Goal: Check status

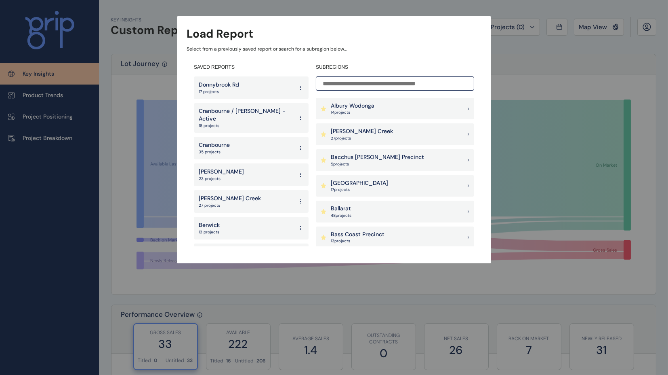
click at [222, 93] on p "17 projects" at bounding box center [219, 92] width 40 height 6
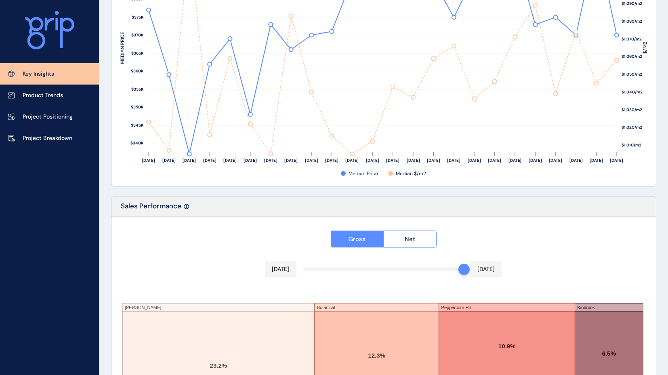
scroll to position [1190, 0]
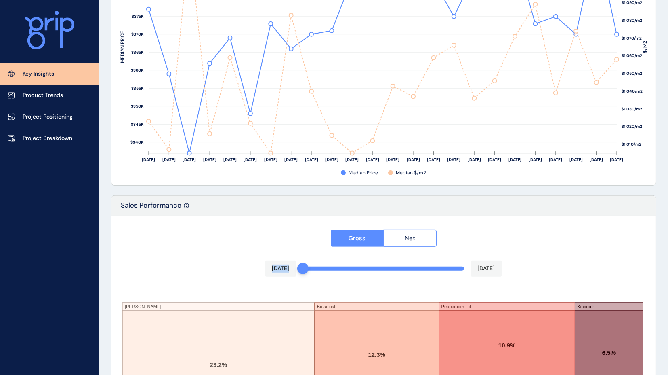
drag, startPoint x: 459, startPoint y: 268, endPoint x: 291, endPoint y: 272, distance: 167.8
click at [291, 272] on div "Gross Net [DATE] [DATE] [PERSON_NAME] Cloverton Botanical [PERSON_NAME] [PERSON…" at bounding box center [384, 358] width 545 height 285
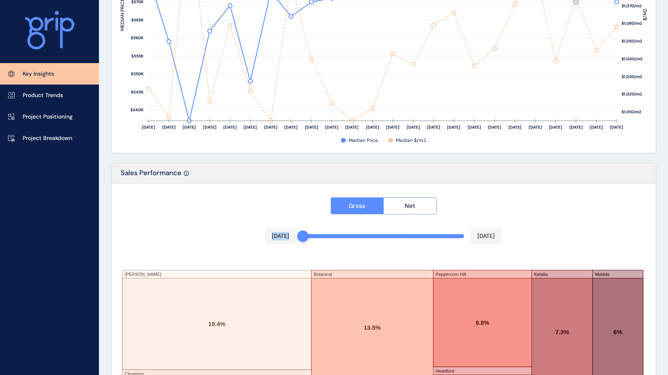
scroll to position [1326, 0]
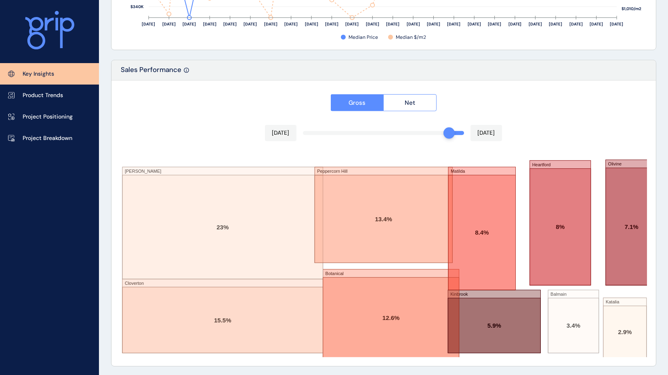
drag, startPoint x: 310, startPoint y: 133, endPoint x: 459, endPoint y: 150, distance: 150.2
click at [459, 150] on div "Gross Net [DATE] [DATE] [PERSON_NAME] Cloverton Peppercorn Hill Botanical [PERS…" at bounding box center [384, 222] width 545 height 285
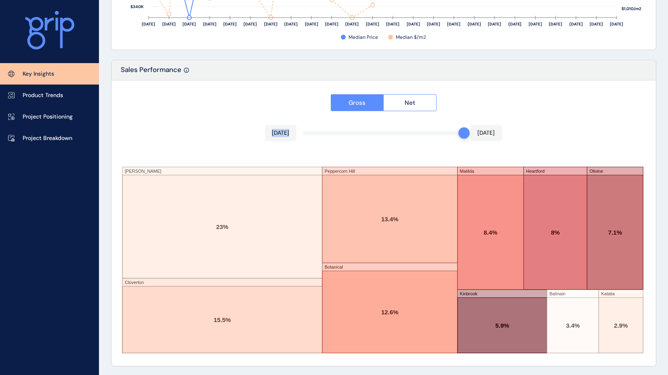
drag, startPoint x: 449, startPoint y: 131, endPoint x: 459, endPoint y: 133, distance: 9.8
click at [459, 133] on div at bounding box center [464, 132] width 11 height 11
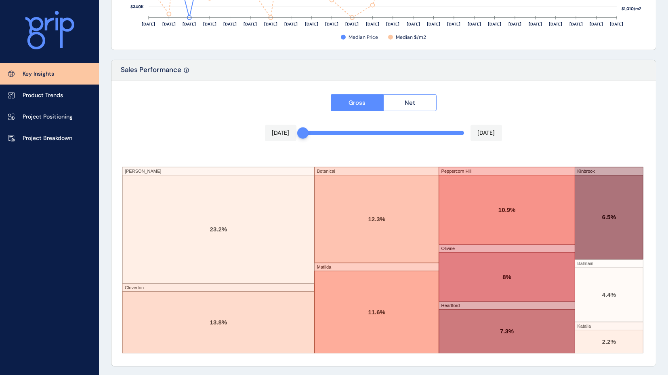
drag, startPoint x: 465, startPoint y: 135, endPoint x: 127, endPoint y: 208, distance: 345.6
click at [127, 208] on div "Gross Net [DATE] [DATE] [PERSON_NAME] Cloverton Botanical [PERSON_NAME] [PERSON…" at bounding box center [384, 222] width 545 height 285
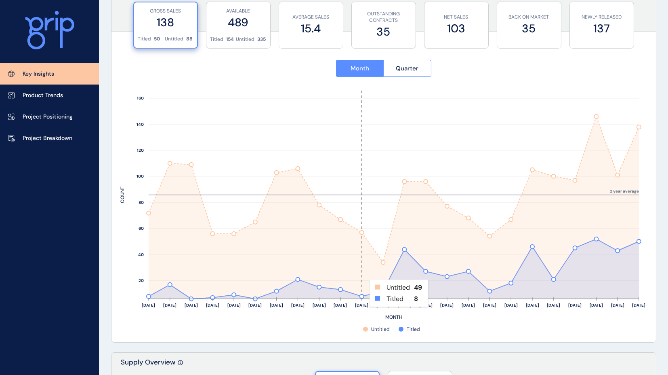
scroll to position [227, 0]
